Goal: Find specific page/section: Find specific page/section

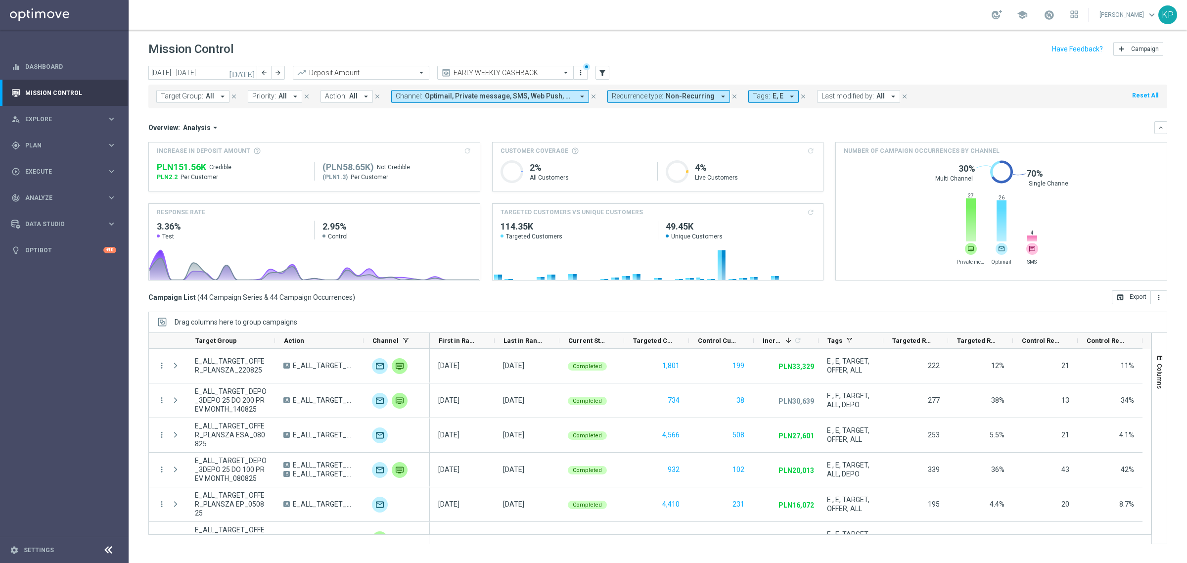
click at [594, 124] on div "Overview: Analysis arrow_drop_down" at bounding box center [651, 127] width 1006 height 9
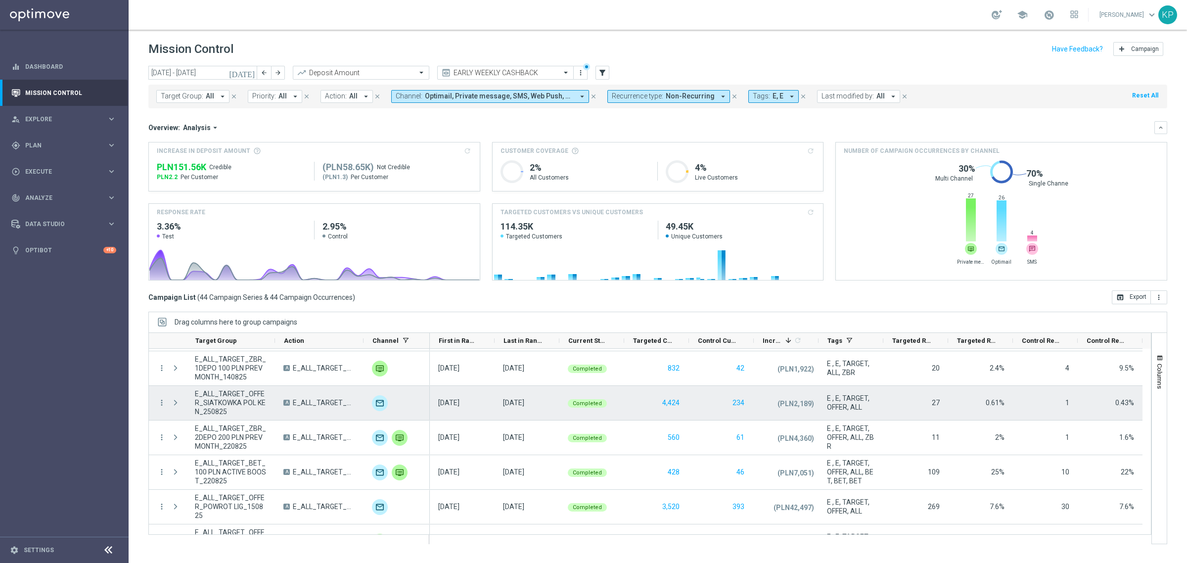
scroll to position [1338, 0]
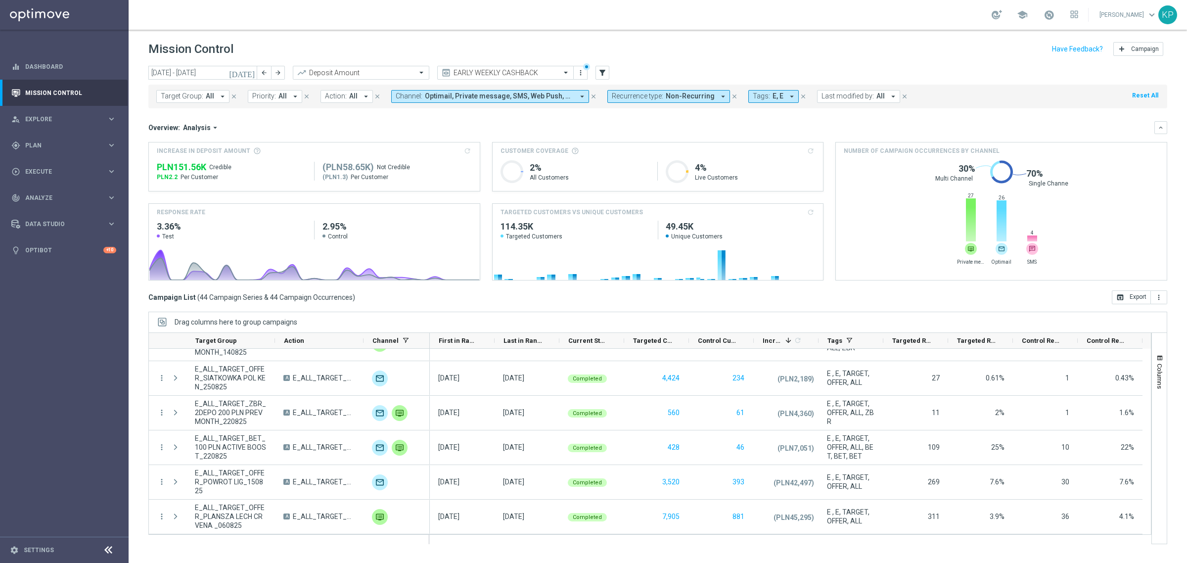
click at [666, 305] on div "[DATE] [DATE] - [DATE] arrow_back arrow_forward Deposit Amount trending_up EARL…" at bounding box center [658, 310] width 1059 height 488
click at [1044, 15] on span at bounding box center [1049, 14] width 11 height 11
click at [646, 25] on div "school Last available data: [DATE] Batch process completed with errors check_ci…" at bounding box center [658, 15] width 1059 height 30
